Goal: Information Seeking & Learning: Learn about a topic

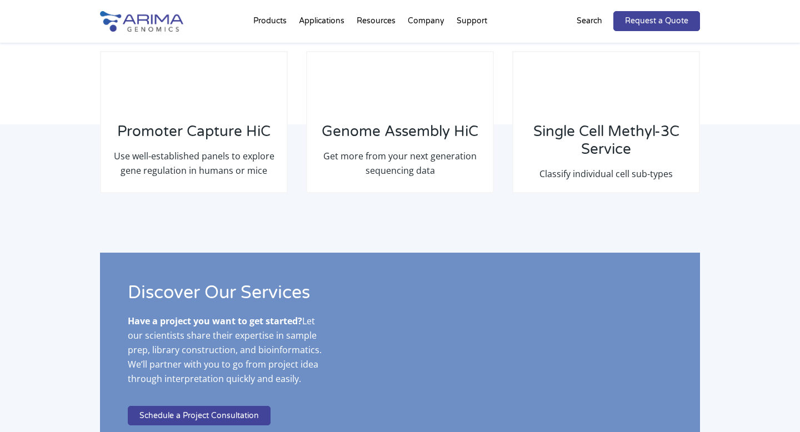
scroll to position [1866, 0]
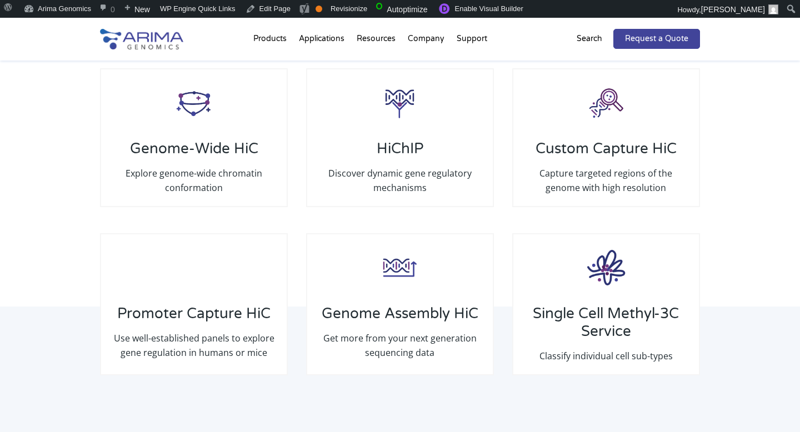
scroll to position [1697, 0]
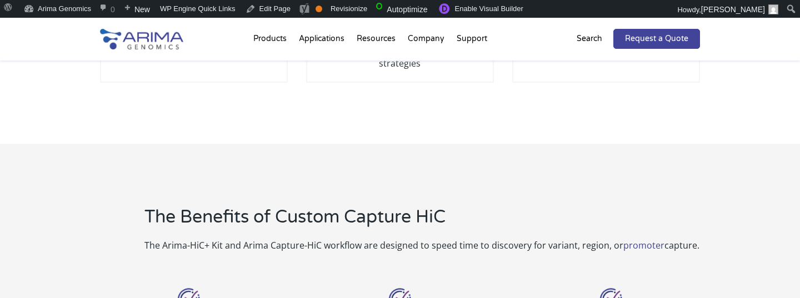
scroll to position [391, 0]
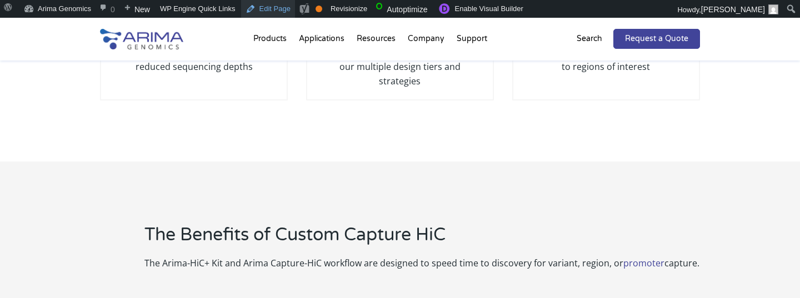
click at [276, 10] on link "Edit Page" at bounding box center [268, 9] width 54 height 18
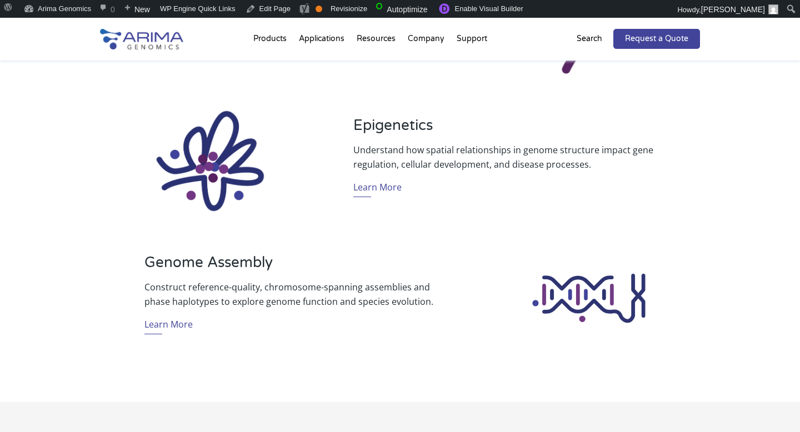
scroll to position [847, 0]
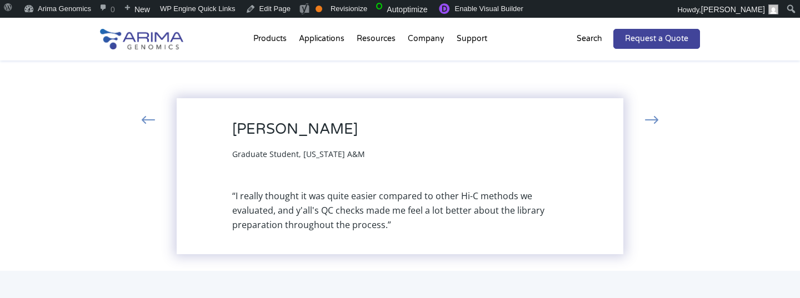
scroll to position [382, 0]
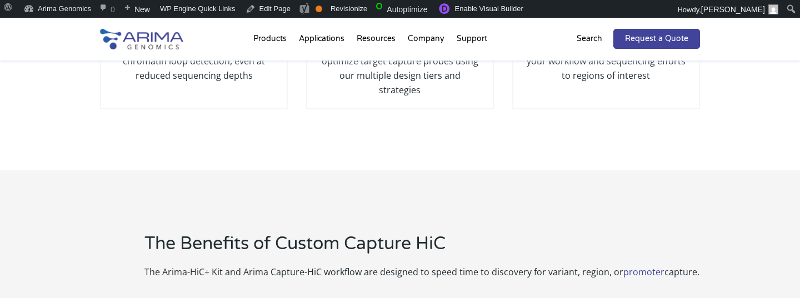
click at [262, 232] on h2 "The Benefits of Custom Capture HiC" at bounding box center [421, 248] width 555 height 33
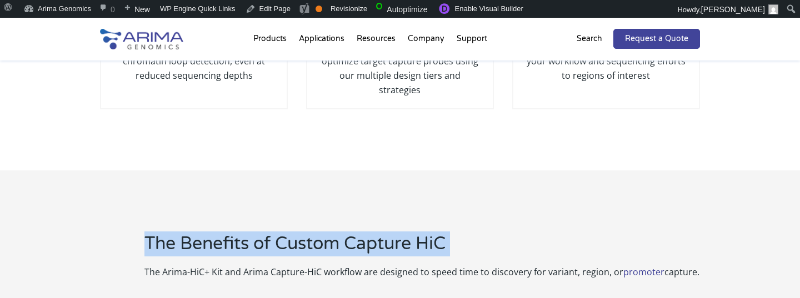
click at [262, 232] on h2 "The Benefits of Custom Capture HiC" at bounding box center [421, 248] width 555 height 33
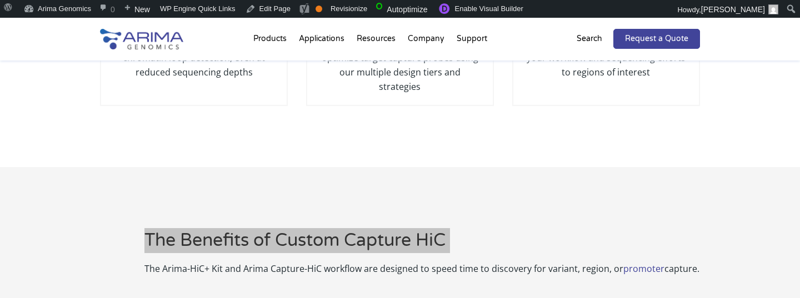
scroll to position [326, 0]
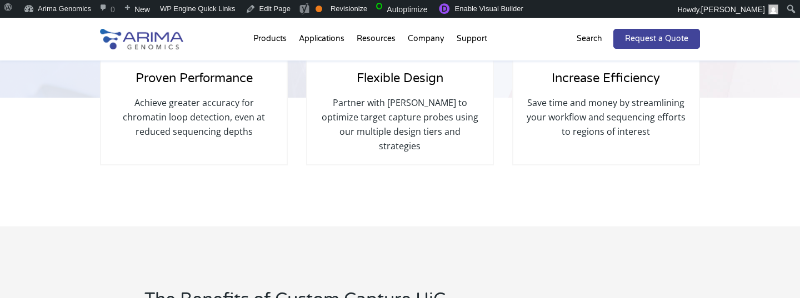
click at [293, 190] on div "Proven Performance Achieve greater accuracy for chromatin loop detection, even …" at bounding box center [400, 161] width 800 height 127
click at [293, 191] on div "Proven Performance Achieve greater accuracy for chromatin loop detection, even …" at bounding box center [400, 161] width 800 height 127
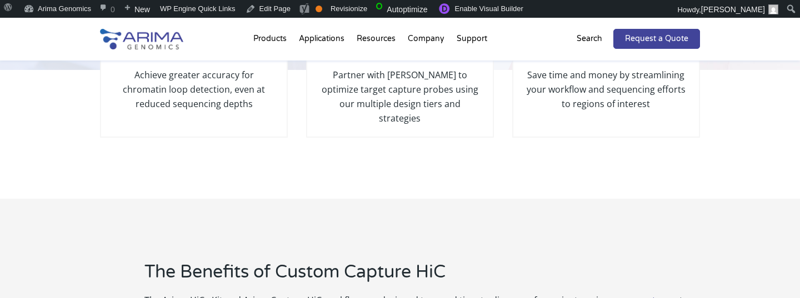
scroll to position [350, 0]
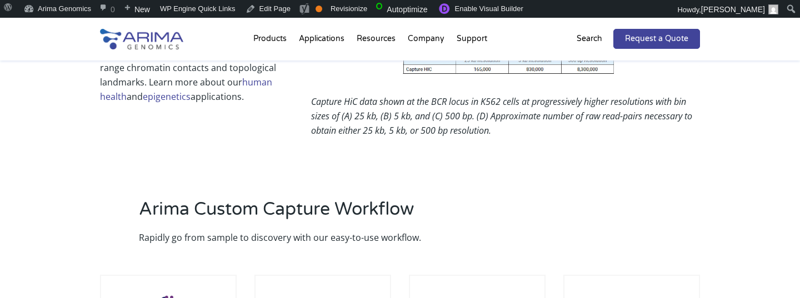
scroll to position [1062, 0]
